Goal: Task Accomplishment & Management: Manage account settings

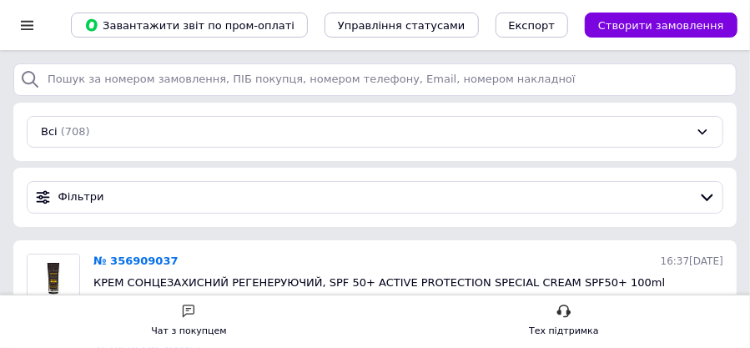
click at [33, 28] on div at bounding box center [27, 25] width 21 height 15
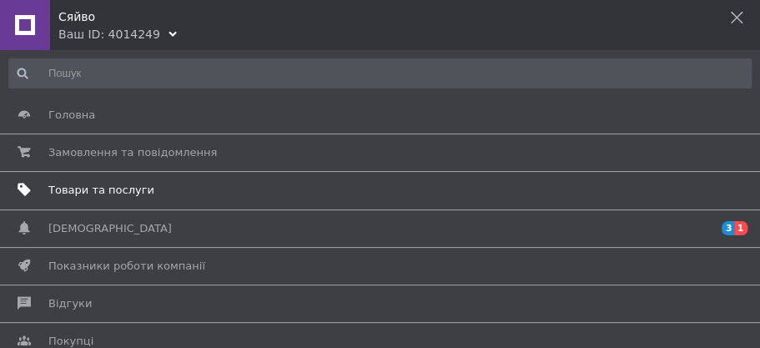
click at [112, 185] on span "Товари та послуги" at bounding box center [101, 190] width 106 height 15
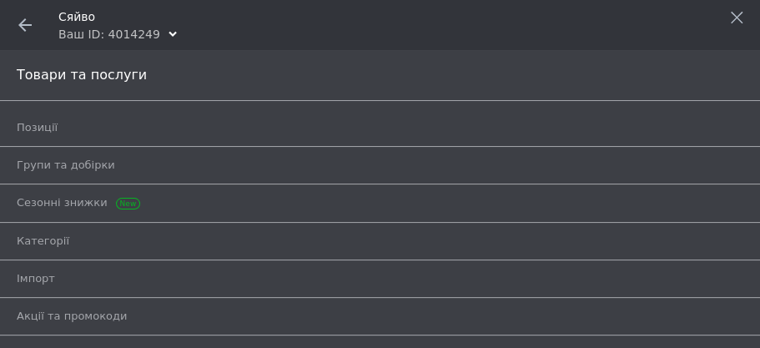
click at [27, 24] on use at bounding box center [24, 24] width 13 height 13
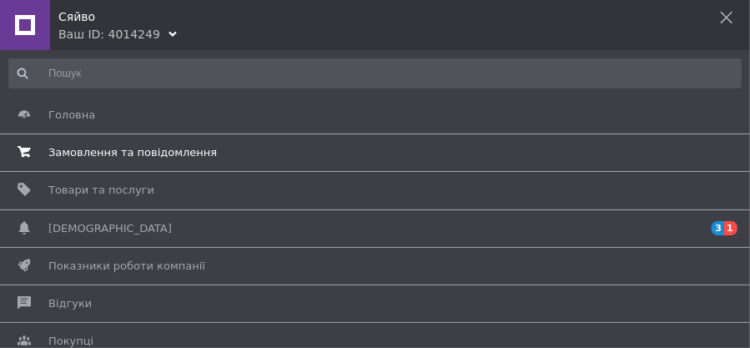
click at [107, 153] on span "Замовлення та повідомлення" at bounding box center [132, 152] width 169 height 15
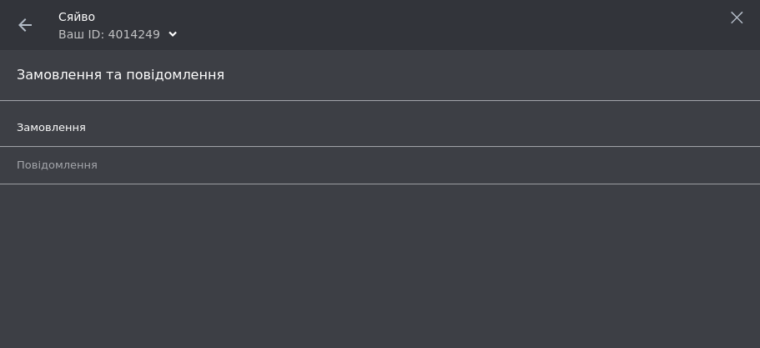
click at [56, 128] on span "Замовлення" at bounding box center [51, 127] width 69 height 15
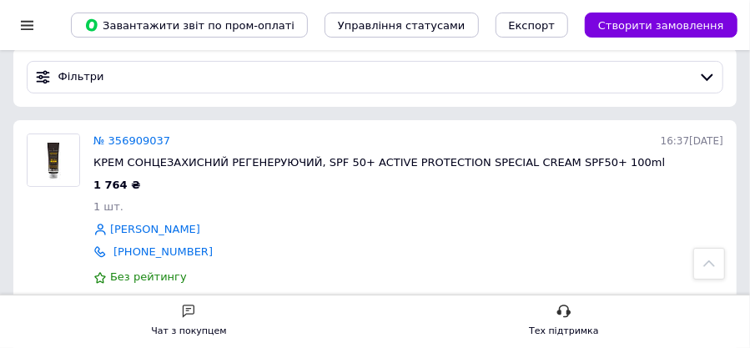
scroll to position [111, 0]
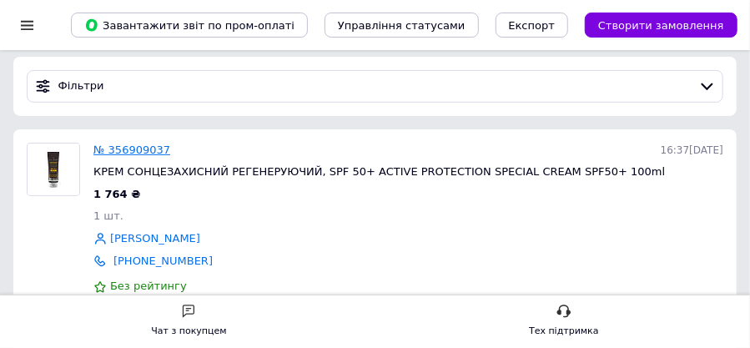
click at [138, 145] on link "№ 356909037" at bounding box center [131, 149] width 77 height 13
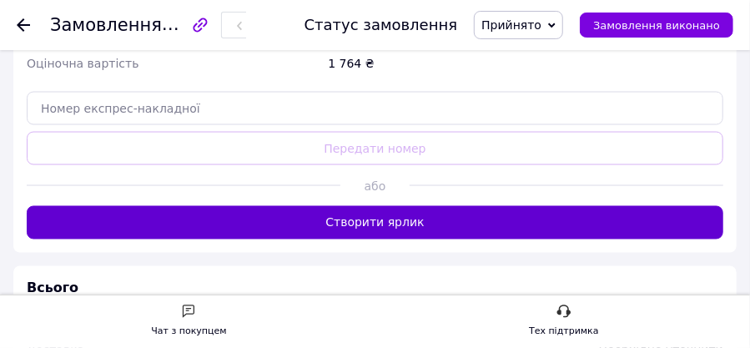
scroll to position [945, 0]
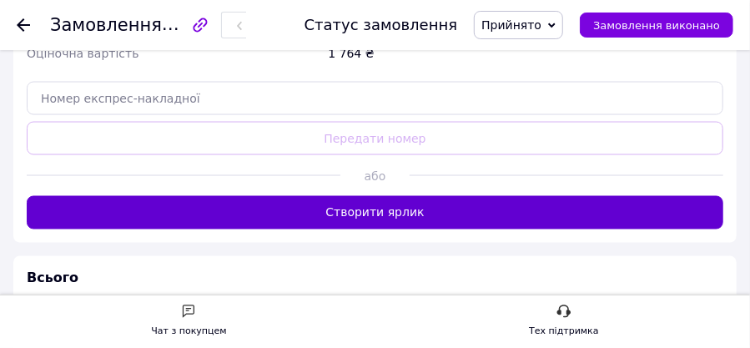
click at [394, 210] on button "Створити ярлик" at bounding box center [375, 212] width 697 height 33
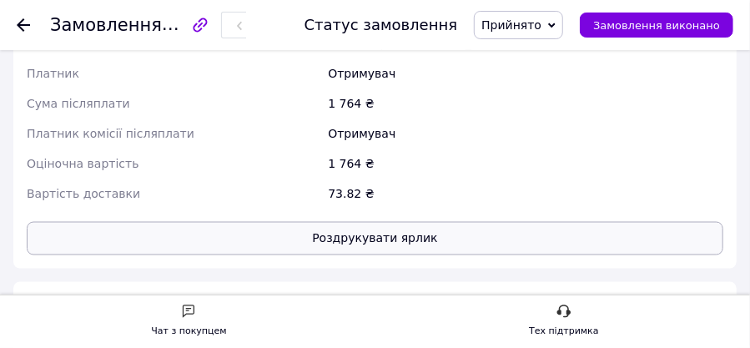
scroll to position [898, 0]
click at [412, 245] on button "Роздрукувати ярлик" at bounding box center [375, 239] width 697 height 33
